Goal: Book appointment/travel/reservation

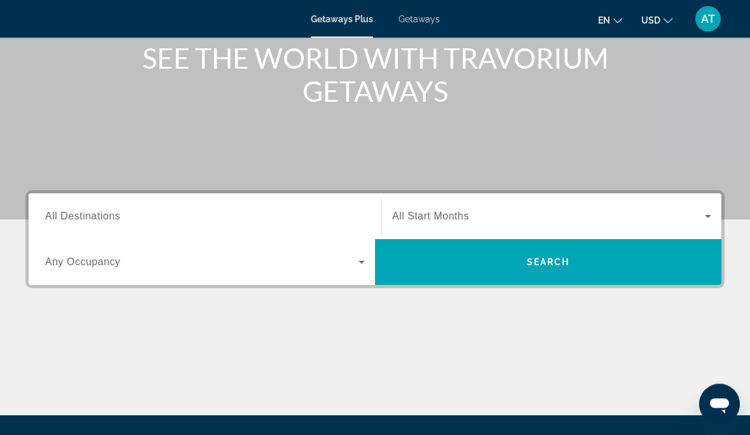
scroll to position [163, 0]
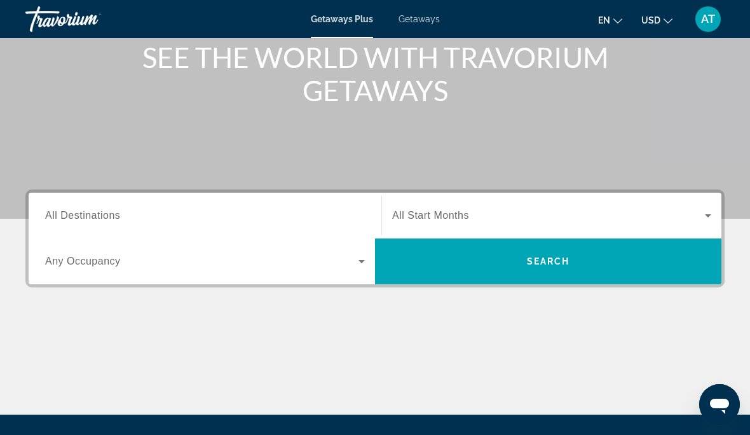
click at [466, 225] on div "Search widget" at bounding box center [551, 216] width 319 height 36
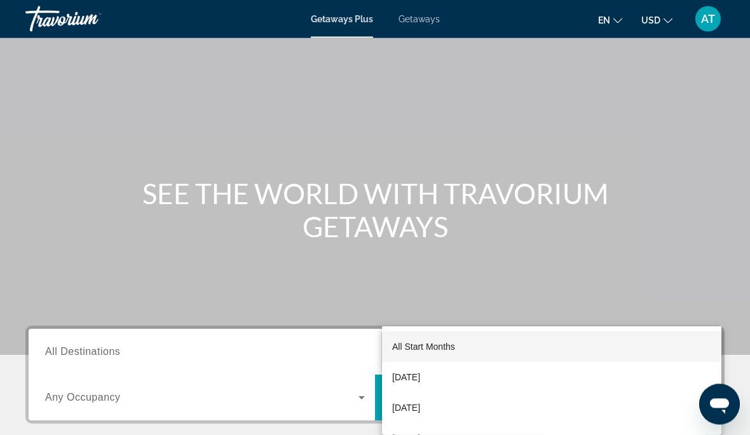
scroll to position [0, 0]
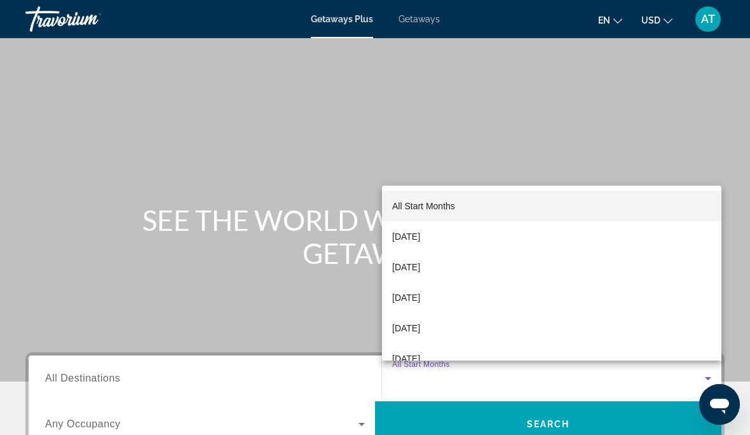
click at [443, 21] on div at bounding box center [375, 217] width 750 height 435
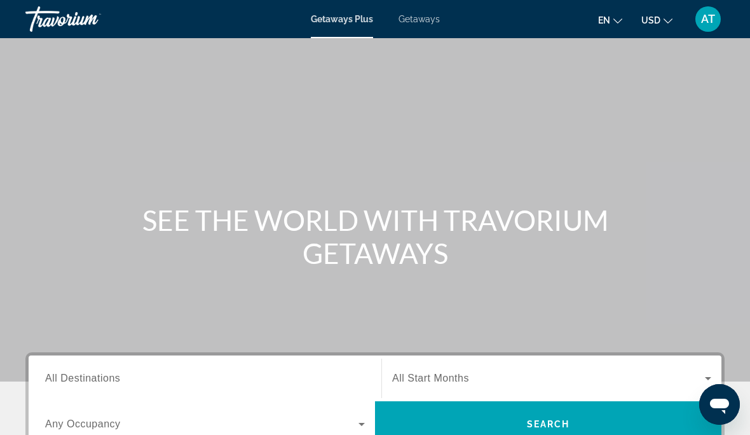
click at [433, 22] on span "Getaways" at bounding box center [418, 19] width 41 height 10
click at [352, 21] on span "Getaways Plus" at bounding box center [342, 19] width 62 height 10
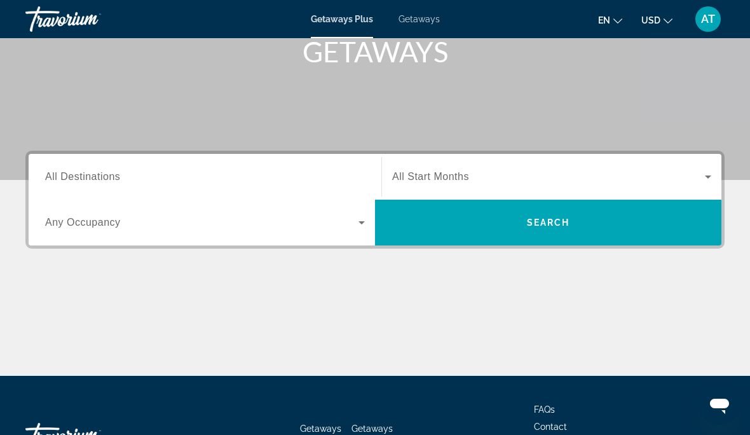
scroll to position [207, 0]
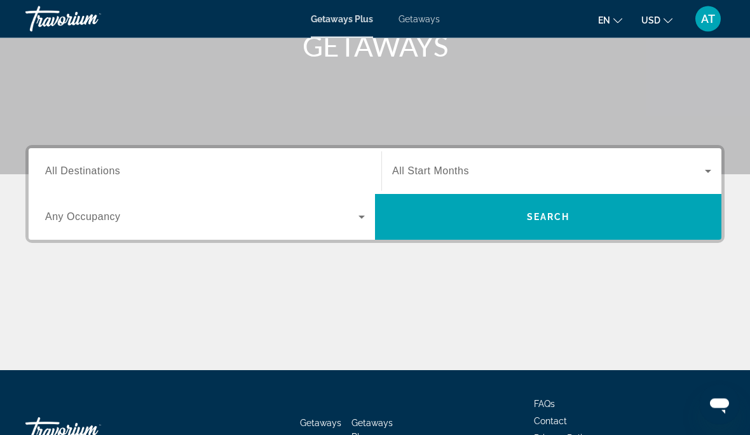
click at [361, 222] on icon "Search widget" at bounding box center [361, 217] width 15 height 15
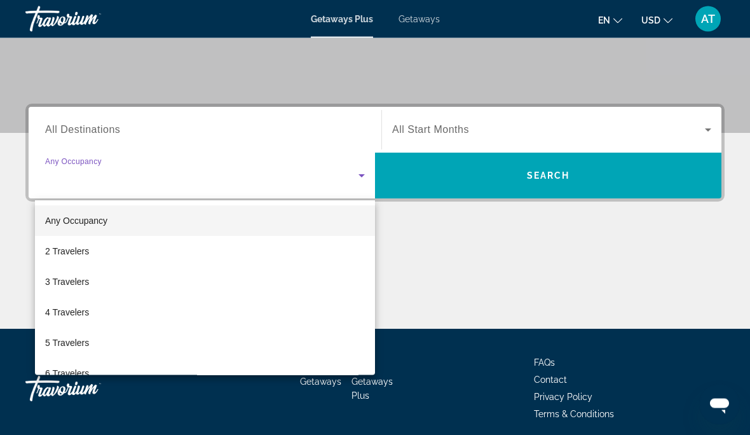
scroll to position [248, 0]
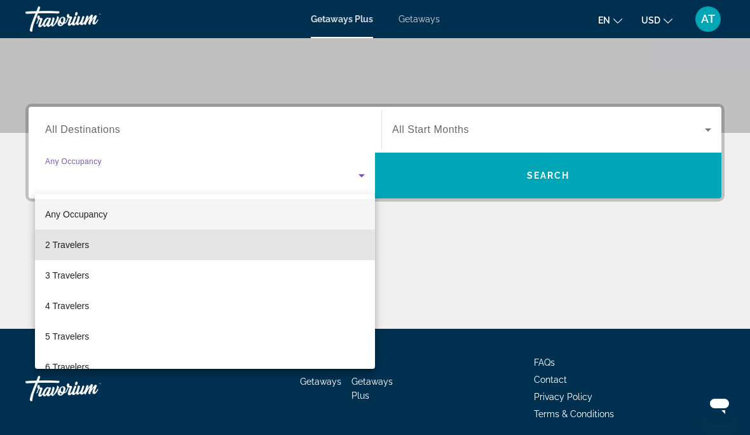
click at [224, 256] on mat-option "2 Travelers" at bounding box center [205, 244] width 340 height 31
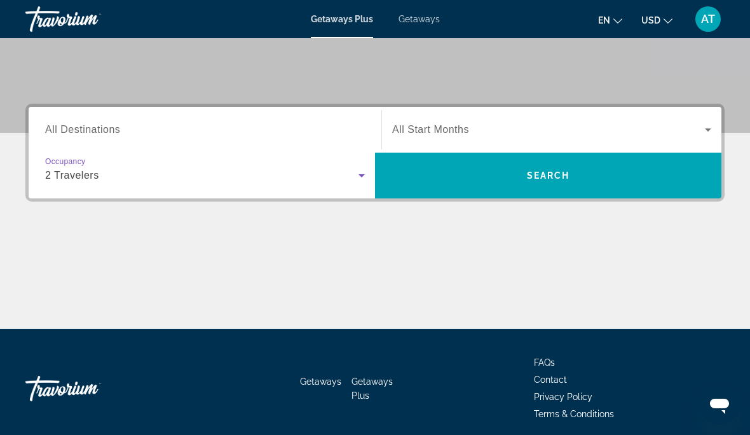
click at [652, 125] on span "Search widget" at bounding box center [548, 129] width 313 height 15
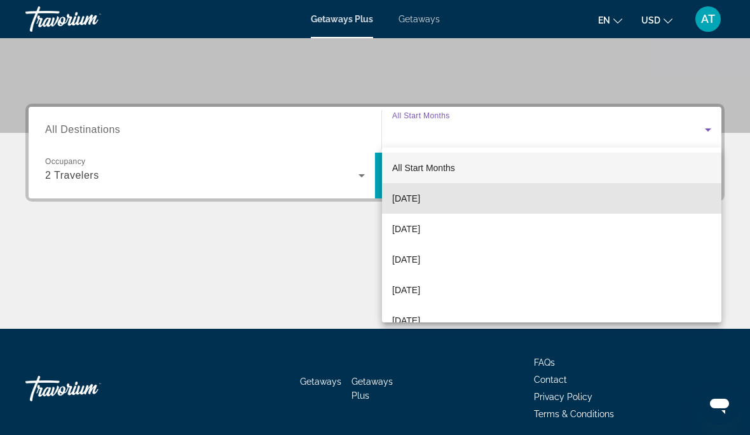
click at [485, 199] on mat-option "[DATE]" at bounding box center [551, 198] width 339 height 31
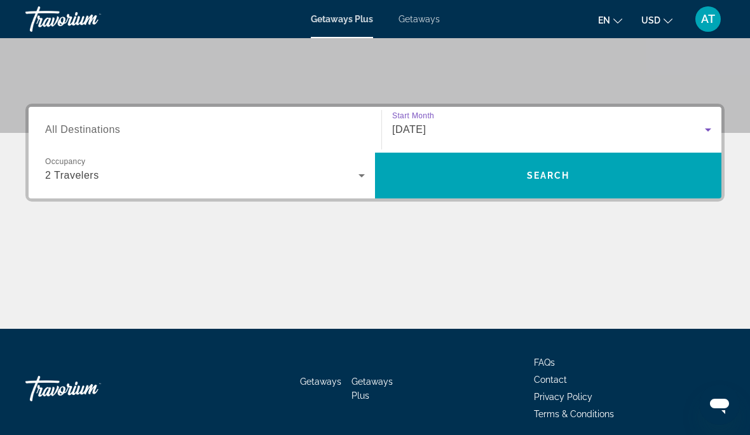
click at [306, 133] on input "Destination All Destinations" at bounding box center [205, 130] width 320 height 15
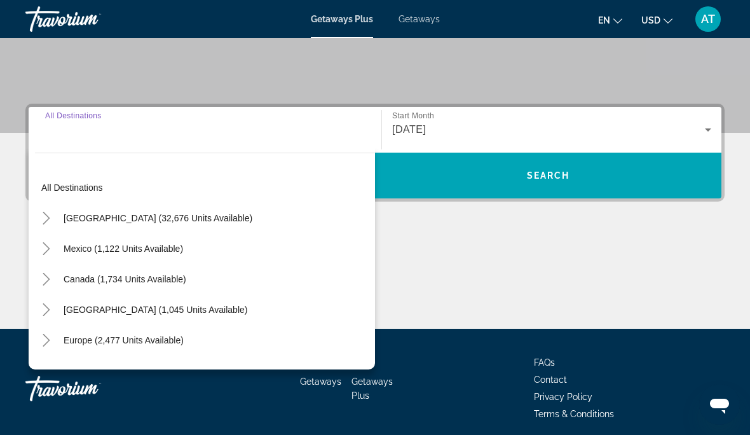
click at [187, 221] on span "[GEOGRAPHIC_DATA] (32,676 units available)" at bounding box center [158, 218] width 189 height 10
type input "**********"
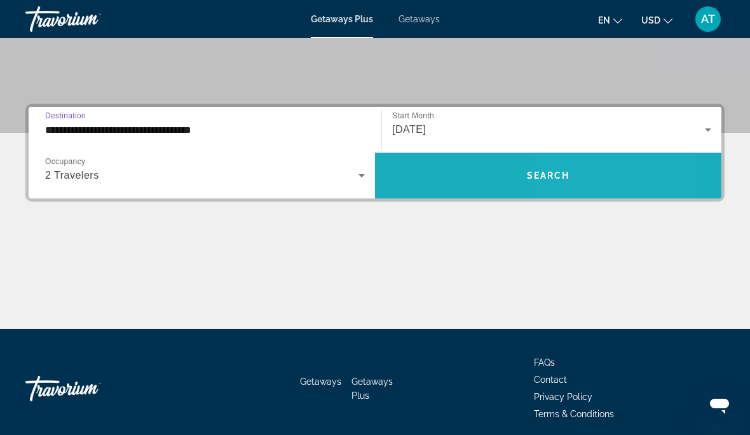
click at [571, 168] on span "Search widget" at bounding box center [548, 175] width 346 height 31
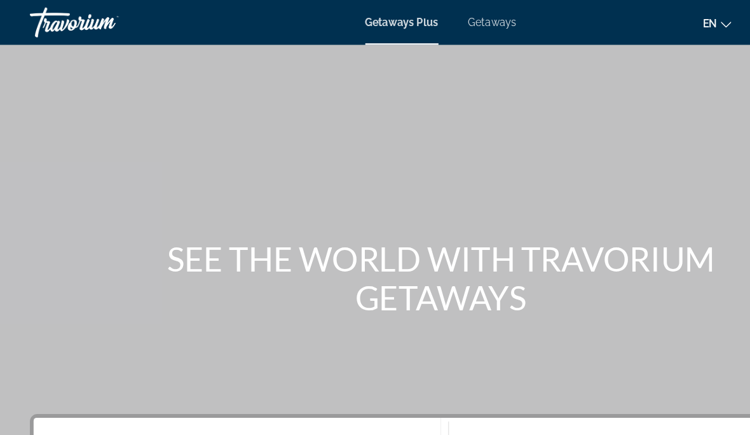
scroll to position [13, 0]
